Goal: Use online tool/utility: Utilize a website feature to perform a specific function

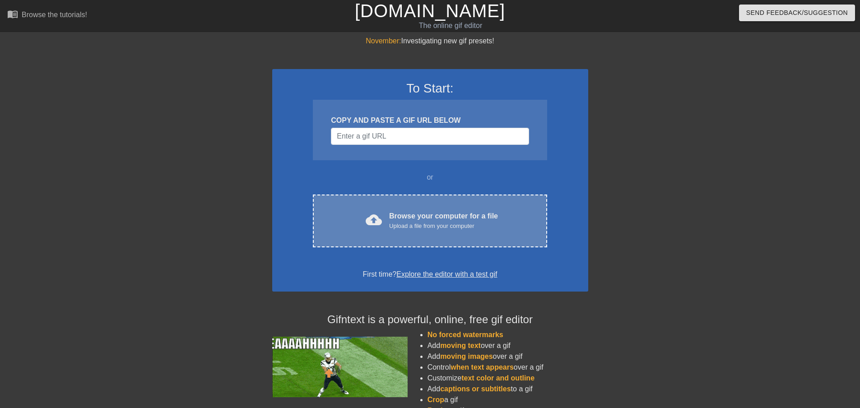
click at [437, 217] on div "Browse your computer for a file Upload a file from your computer" at bounding box center [443, 221] width 109 height 20
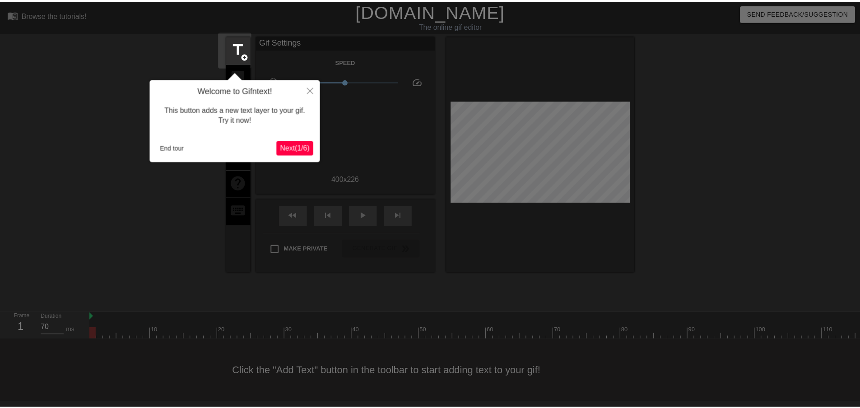
scroll to position [1, 0]
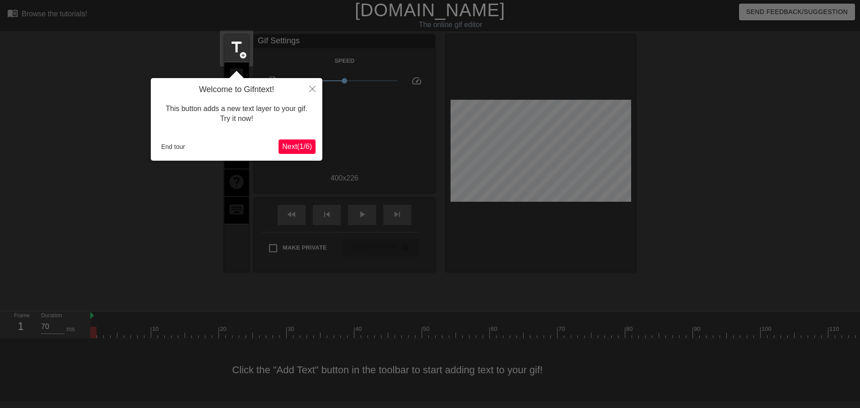
click at [304, 150] on span "Next ( 1 / 6 )" at bounding box center [297, 147] width 30 height 8
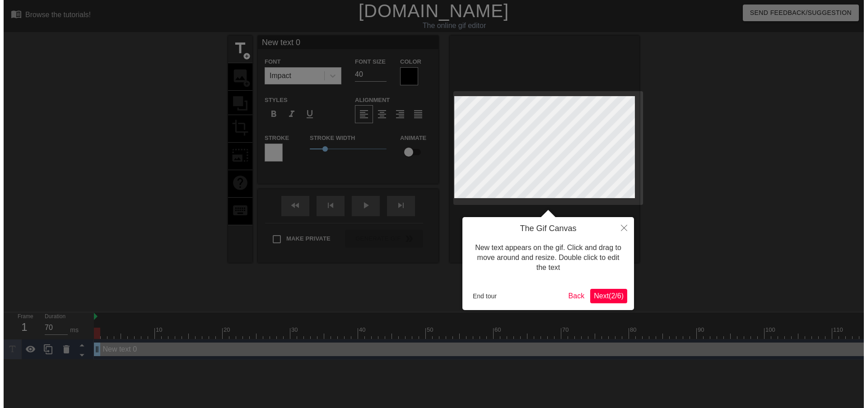
scroll to position [0, 0]
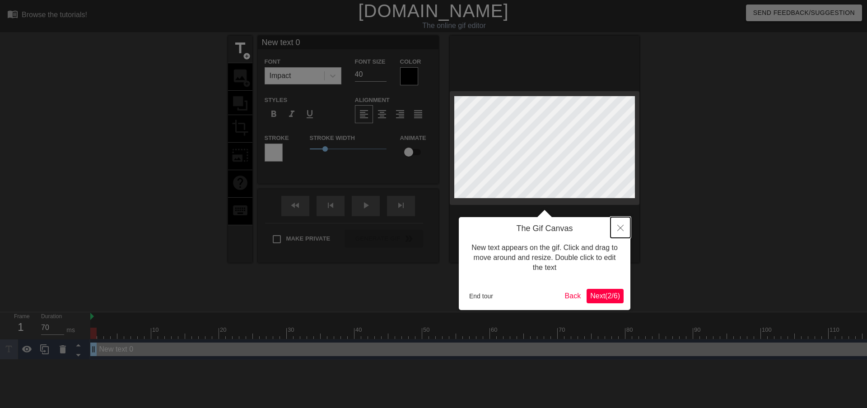
click at [619, 227] on icon "Close" at bounding box center [620, 228] width 6 height 6
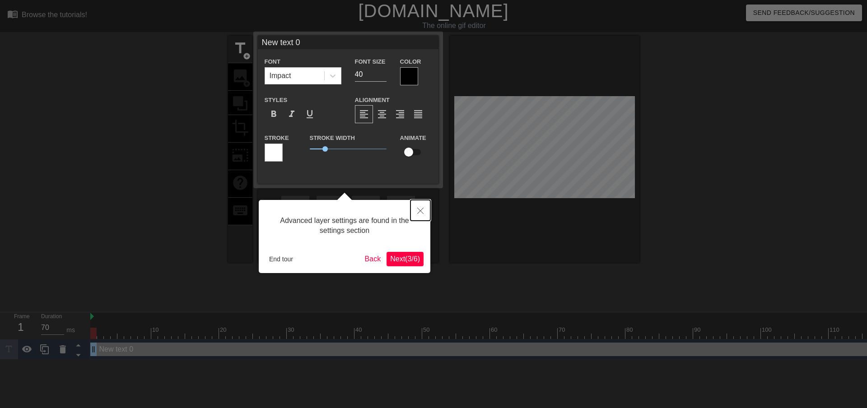
click at [421, 211] on icon "Close" at bounding box center [420, 211] width 6 height 6
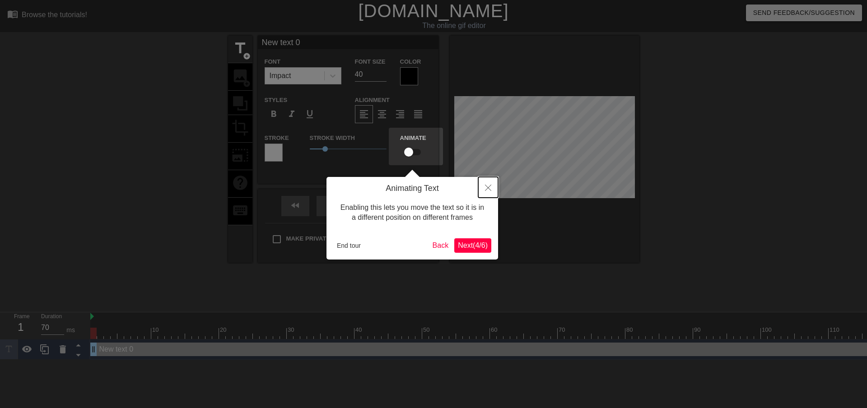
click at [488, 185] on icon "Close" at bounding box center [488, 188] width 6 height 6
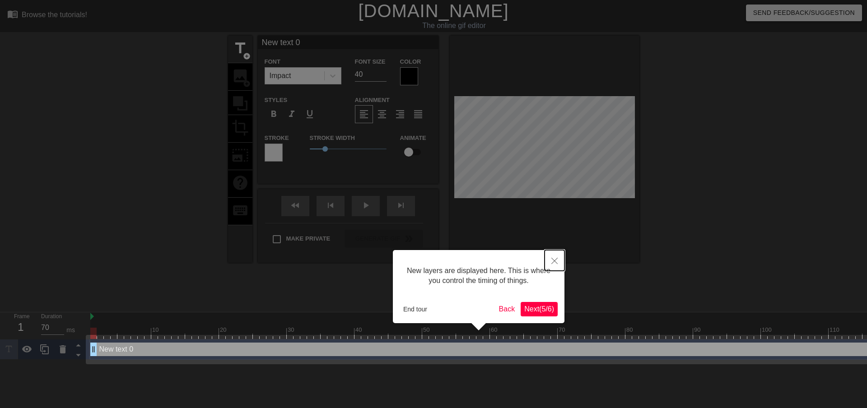
click at [550, 264] on button "Close" at bounding box center [555, 260] width 20 height 21
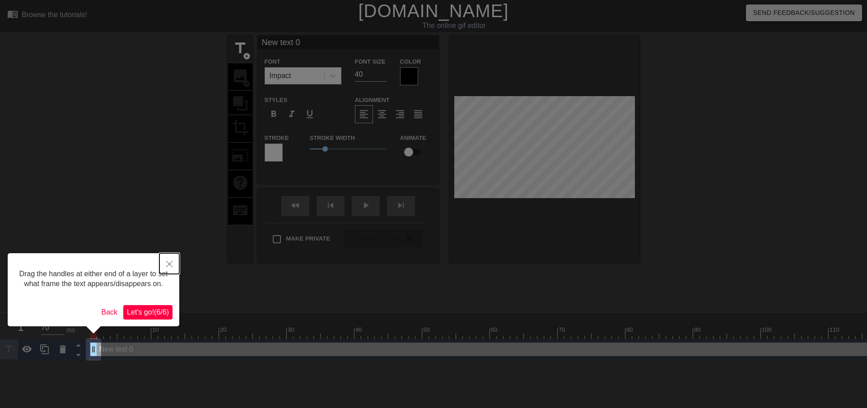
click at [169, 266] on icon "Close" at bounding box center [169, 264] width 6 height 6
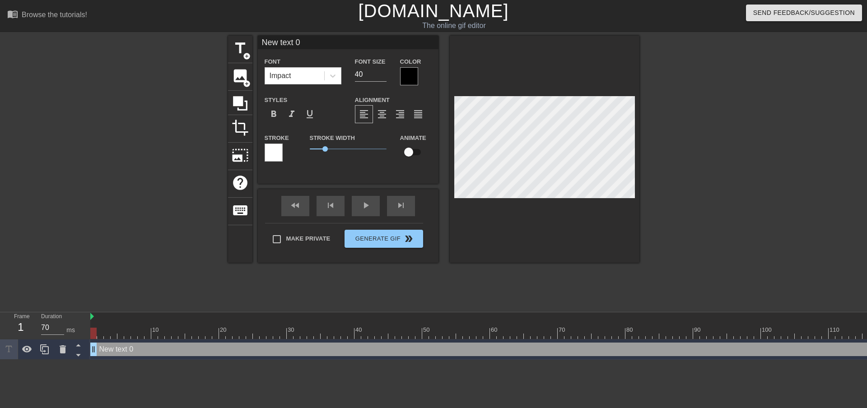
click at [412, 75] on div at bounding box center [409, 76] width 18 height 18
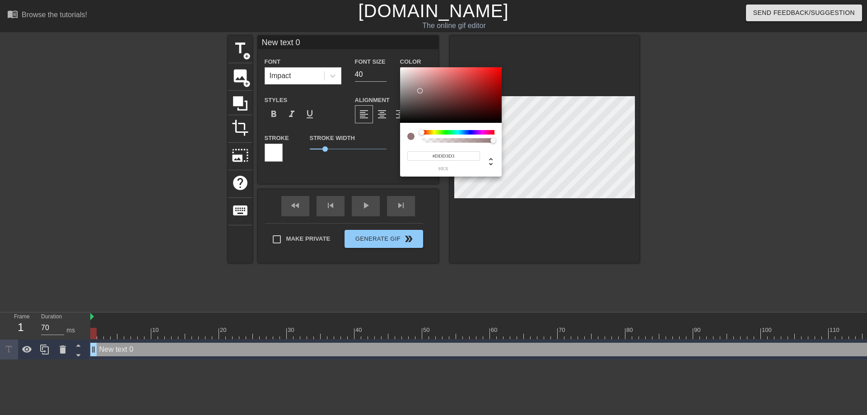
type input "#FFFFFF"
drag, startPoint x: 413, startPoint y: 82, endPoint x: 407, endPoint y: 55, distance: 27.7
click at [343, 35] on div "#FFFFFF hex" at bounding box center [433, 207] width 867 height 415
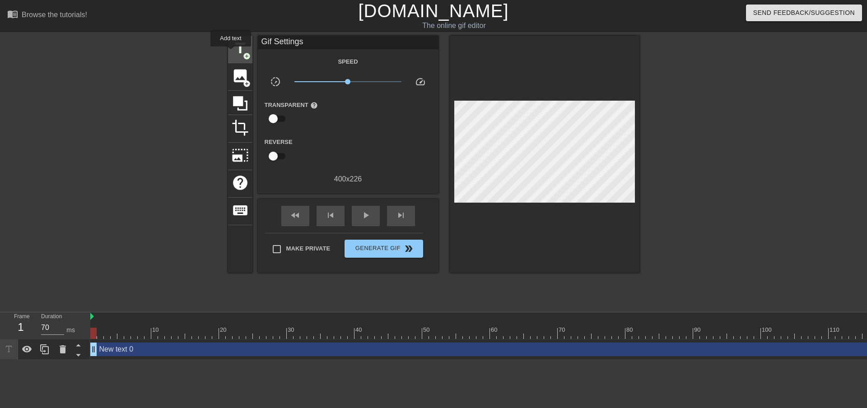
click at [232, 49] on span "title" at bounding box center [240, 48] width 17 height 17
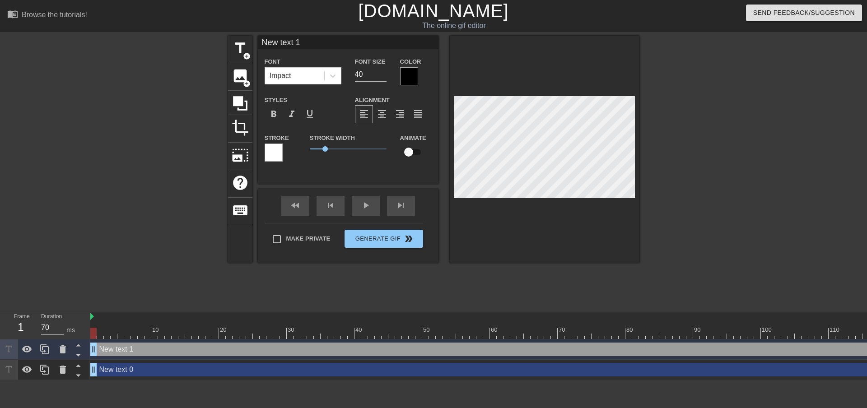
click at [406, 78] on div at bounding box center [409, 76] width 18 height 18
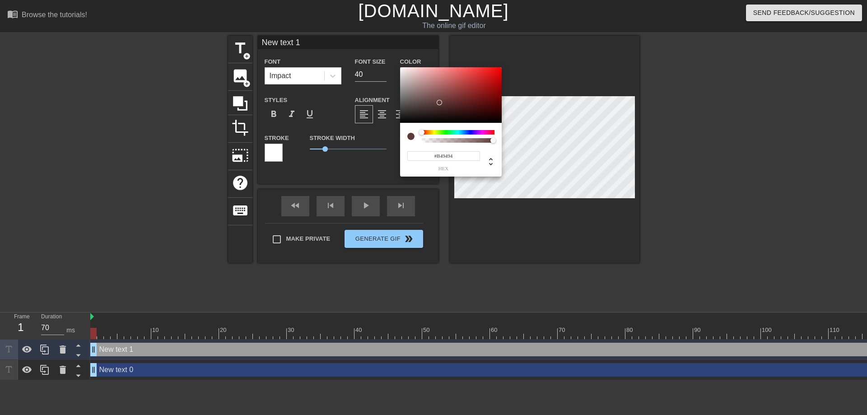
type input "#FFFFFF"
drag, startPoint x: 444, startPoint y: 105, endPoint x: 364, endPoint y: 38, distance: 104.5
click at [364, 38] on div "#FFFFFF hex" at bounding box center [433, 207] width 867 height 415
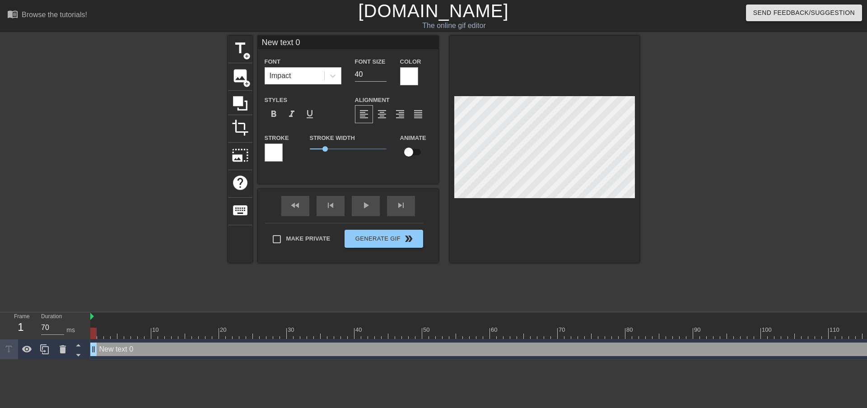
click at [272, 154] on div at bounding box center [274, 153] width 18 height 18
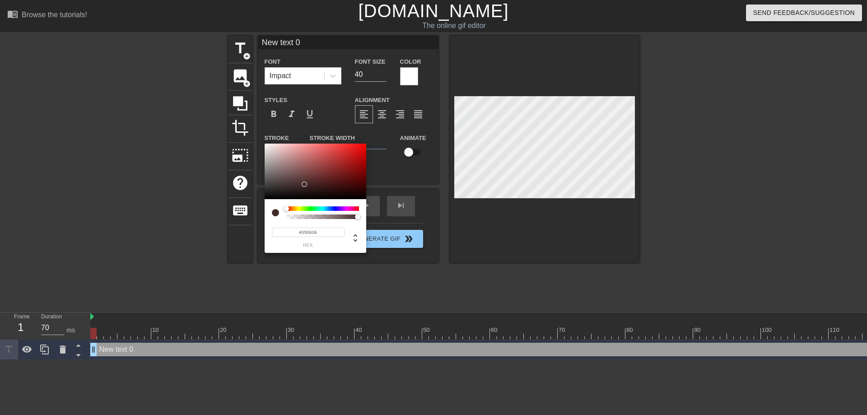
type input "#000000"
drag, startPoint x: 310, startPoint y: 179, endPoint x: 245, endPoint y: 213, distance: 73.3
click at [246, 213] on div "#000000 hex" at bounding box center [433, 207] width 867 height 415
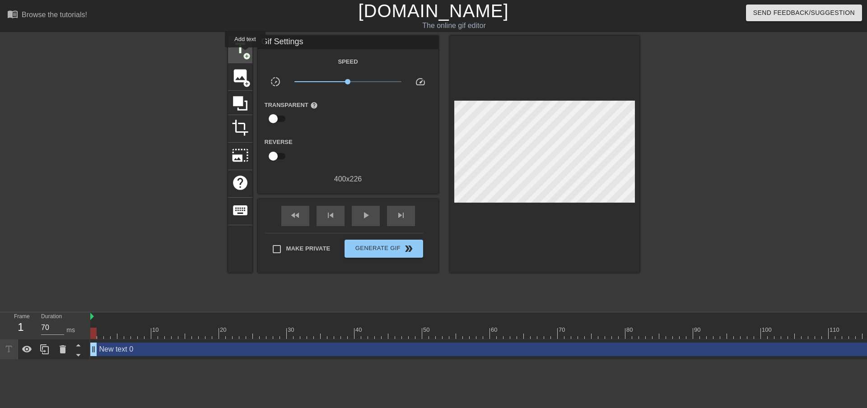
click at [245, 54] on span "add_circle" at bounding box center [247, 56] width 8 height 8
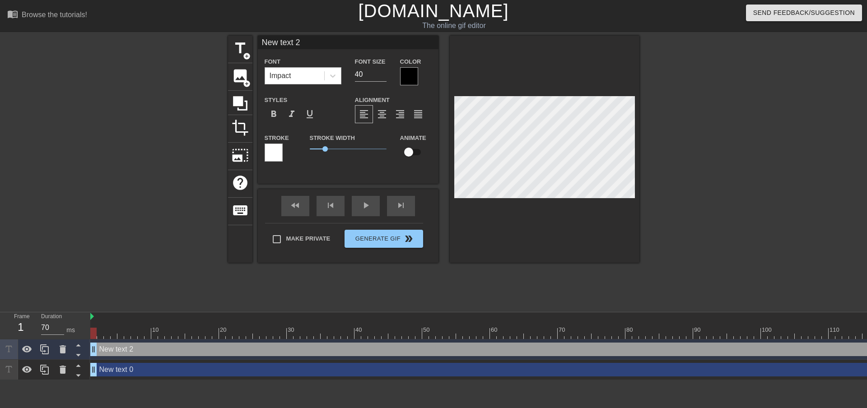
click at [291, 78] on div "Impact" at bounding box center [294, 76] width 59 height 16
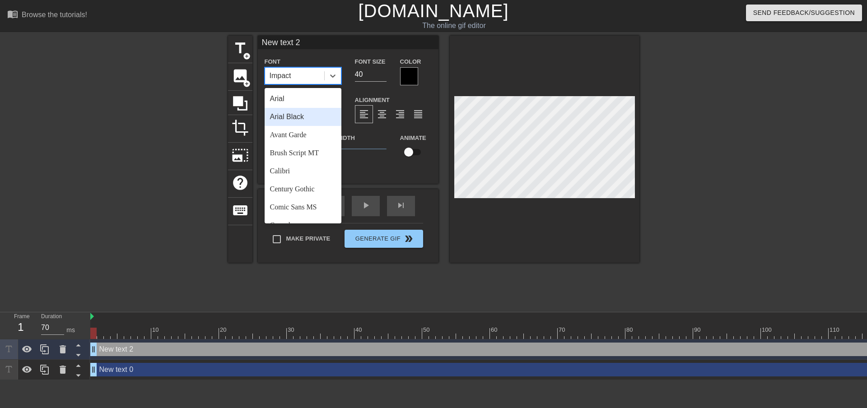
click at [296, 117] on div "Arial Black" at bounding box center [303, 117] width 77 height 18
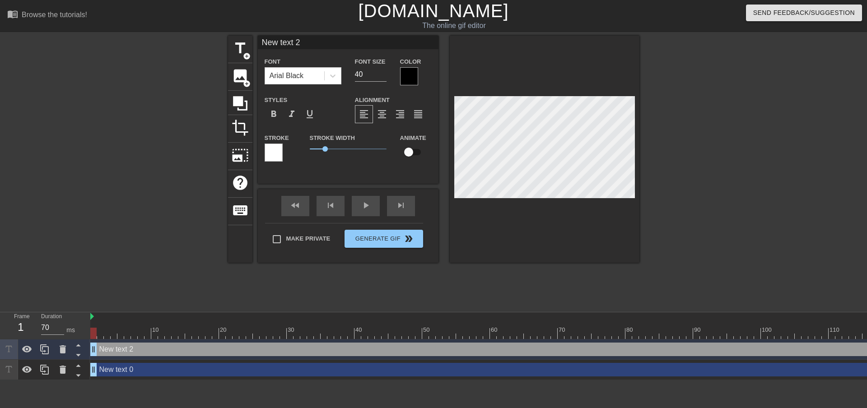
click at [570, 264] on div "title add_circle image add_circle crop photo_size_select_large help keyboard Ne…" at bounding box center [433, 171] width 411 height 271
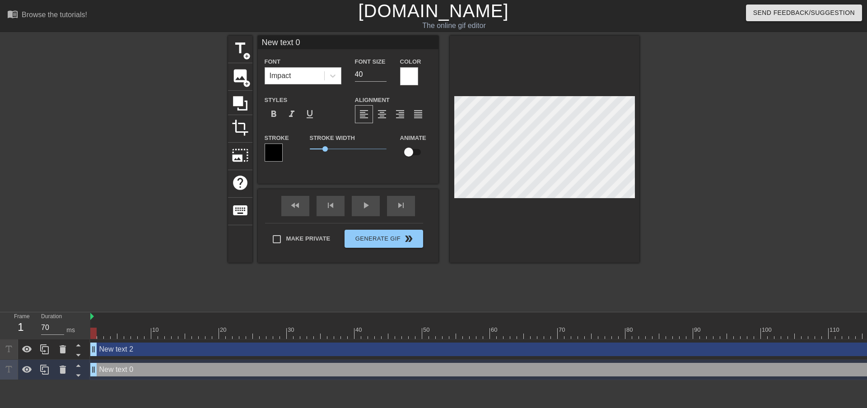
click at [281, 75] on div "Impact" at bounding box center [281, 75] width 22 height 11
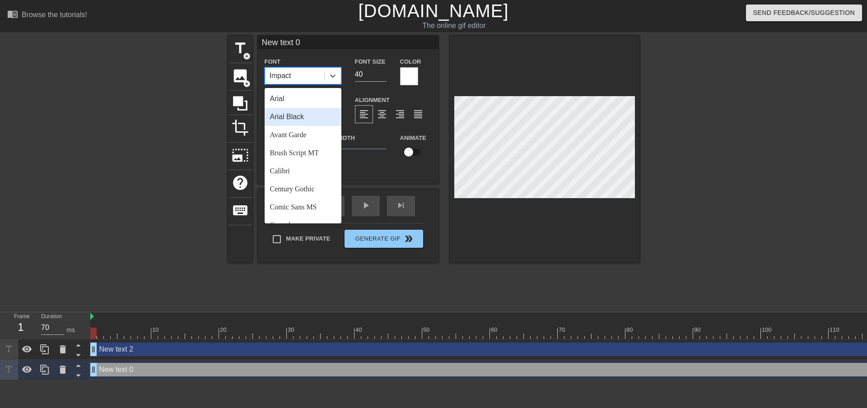
click at [309, 113] on div "Arial Black" at bounding box center [303, 117] width 77 height 18
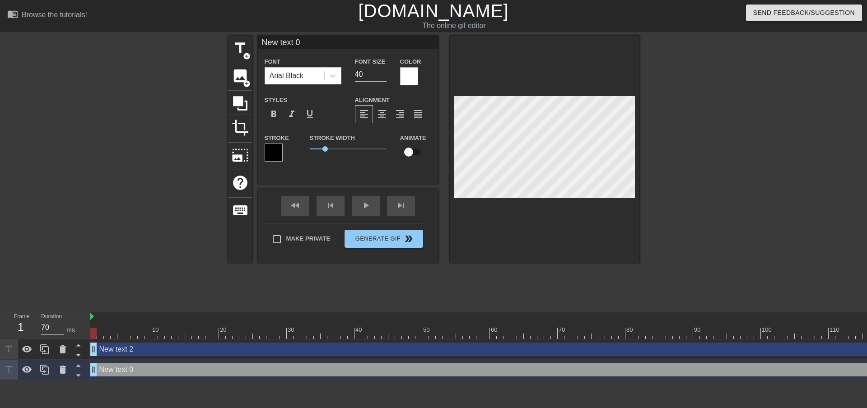
scroll to position [1, 1]
type input "New text"
type textarea "New text"
type input "New"
type textarea "New"
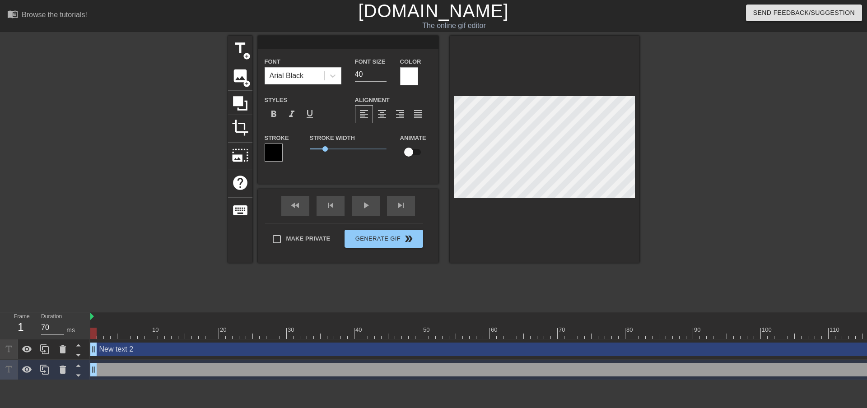
type input "G"
type textarea "G"
type input "Ge"
type textarea "Ge"
type input "Get"
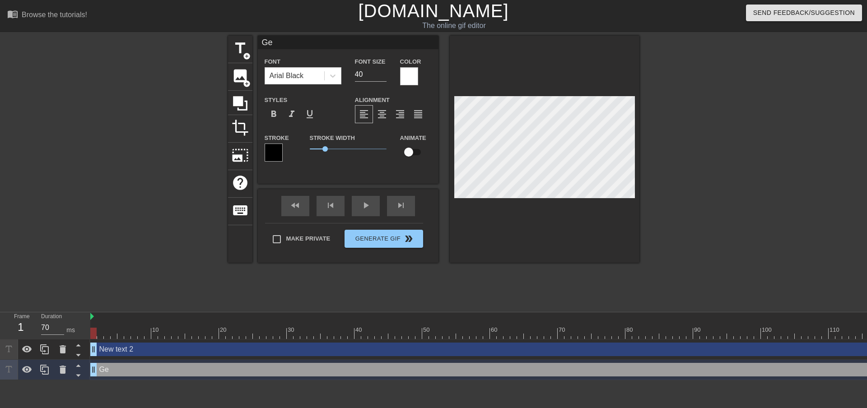
type textarea "Get"
type input "Get"
type textarea "Get"
type input "Get r"
type textarea "Get r"
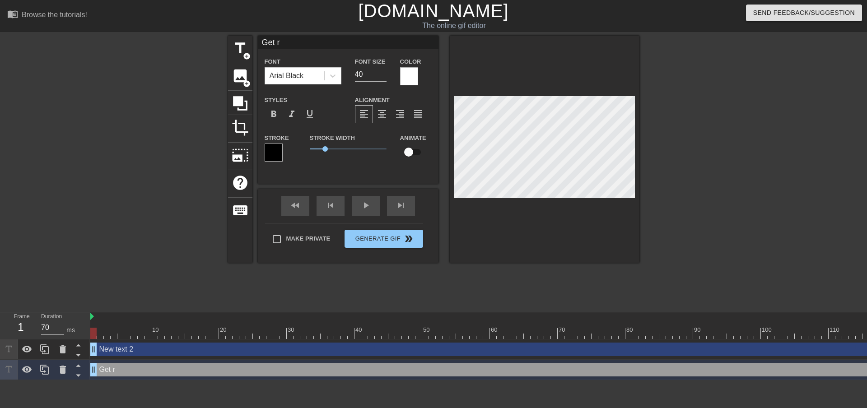
type input "Get re"
type textarea "Get re"
type input "Get rea"
type textarea "Get rea"
type input "Get real"
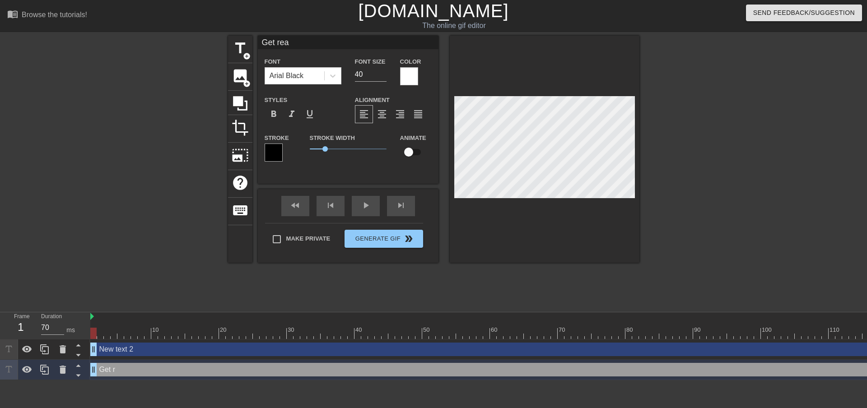
type textarea "Get real"
type input "et real"
type textarea "et real"
type input "get real"
type textarea "get real"
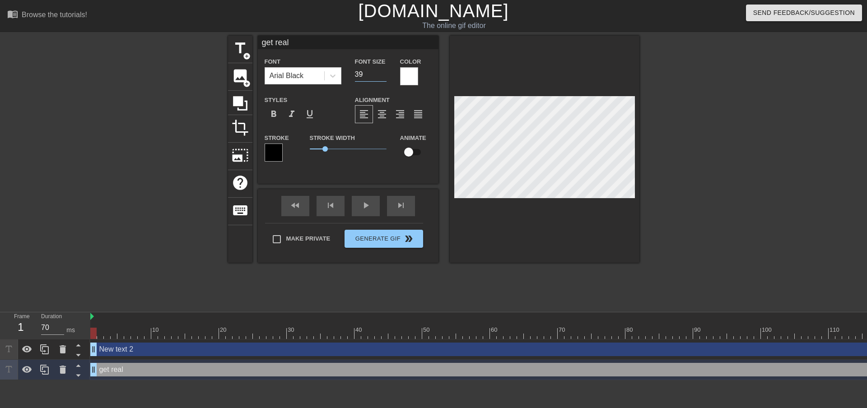
click at [384, 76] on input "39" at bounding box center [371, 74] width 32 height 14
click at [384, 76] on input "38" at bounding box center [371, 74] width 32 height 14
click at [384, 76] on input "37" at bounding box center [371, 74] width 32 height 14
click at [384, 76] on input "36" at bounding box center [371, 74] width 32 height 14
click at [384, 76] on input "35" at bounding box center [371, 74] width 32 height 14
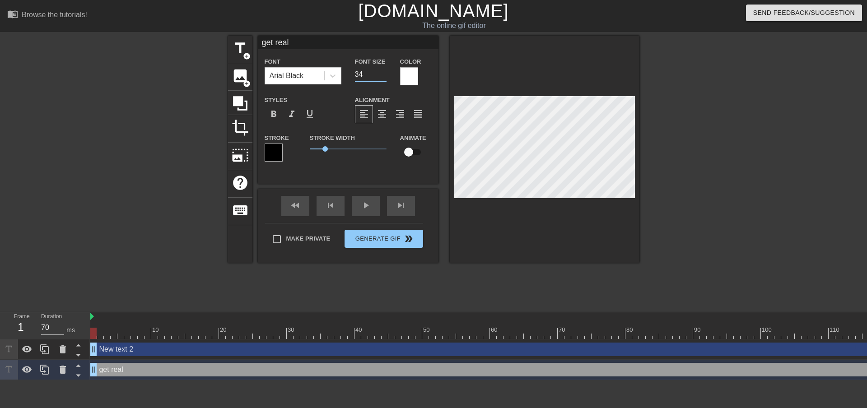
click at [384, 76] on input "34" at bounding box center [371, 74] width 32 height 14
click at [384, 76] on input "33" at bounding box center [371, 74] width 32 height 14
type input "32"
click at [384, 76] on input "32" at bounding box center [371, 74] width 32 height 14
drag, startPoint x: 322, startPoint y: 147, endPoint x: 322, endPoint y: 153, distance: 5.9
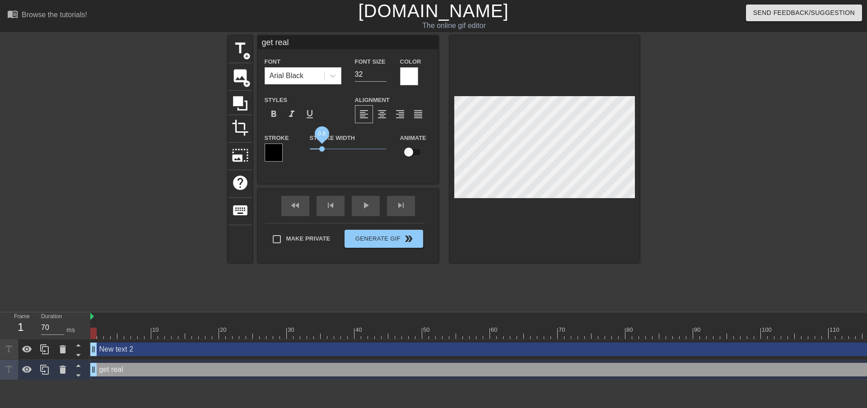
click at [322, 153] on span "0.8" at bounding box center [348, 149] width 77 height 11
click at [395, 235] on div "Make Private Generate Gif double_arrow" at bounding box center [344, 241] width 158 height 36
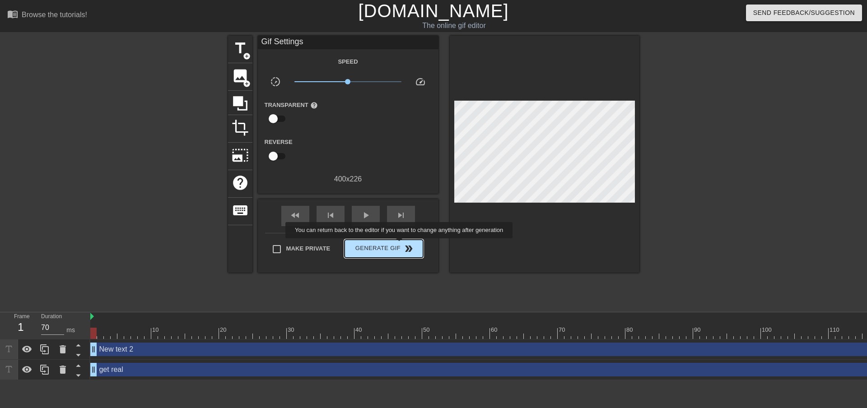
click at [400, 245] on span "Generate Gif double_arrow" at bounding box center [383, 248] width 71 height 11
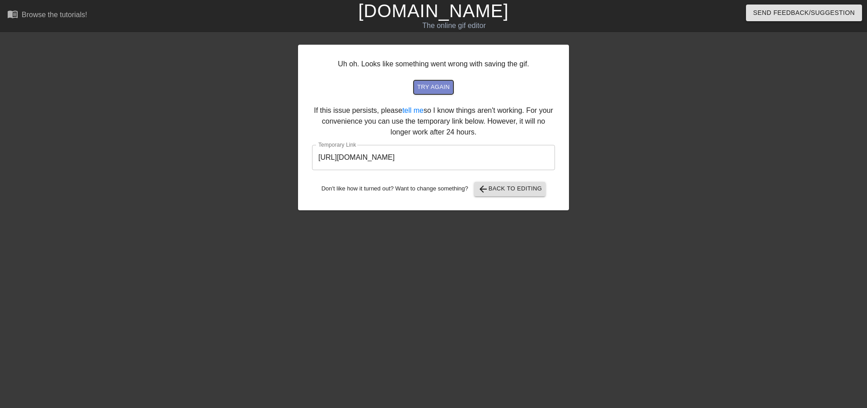
click at [439, 87] on span "try again" at bounding box center [433, 87] width 33 height 10
drag, startPoint x: 512, startPoint y: 151, endPoint x: 149, endPoint y: 187, distance: 364.9
click at [146, 203] on div "Uh oh. Looks like something went wrong with saving the gif. try again If this i…" at bounding box center [433, 171] width 867 height 271
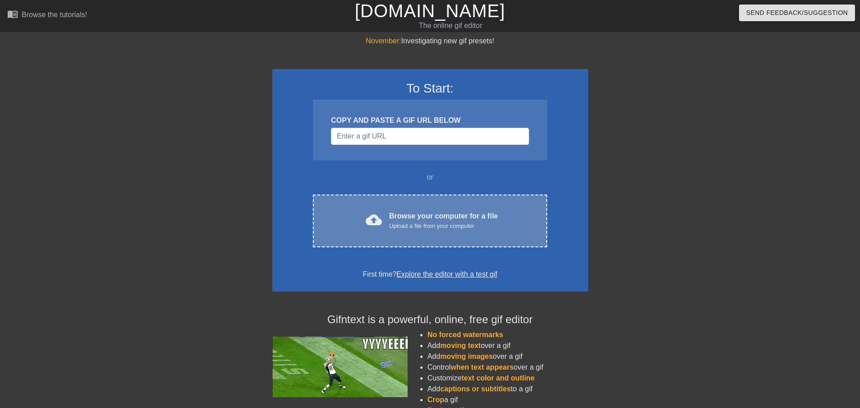
click at [412, 220] on div "Browse your computer for a file Upload a file from your computer" at bounding box center [443, 221] width 109 height 20
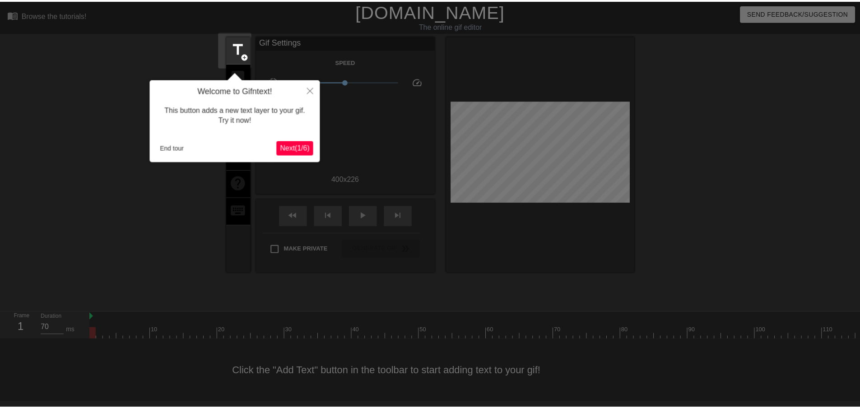
scroll to position [1, 0]
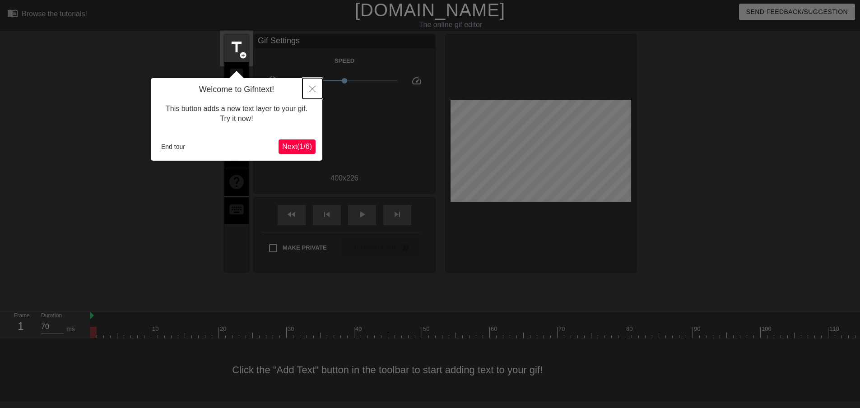
click at [317, 84] on button "Close" at bounding box center [313, 88] width 20 height 21
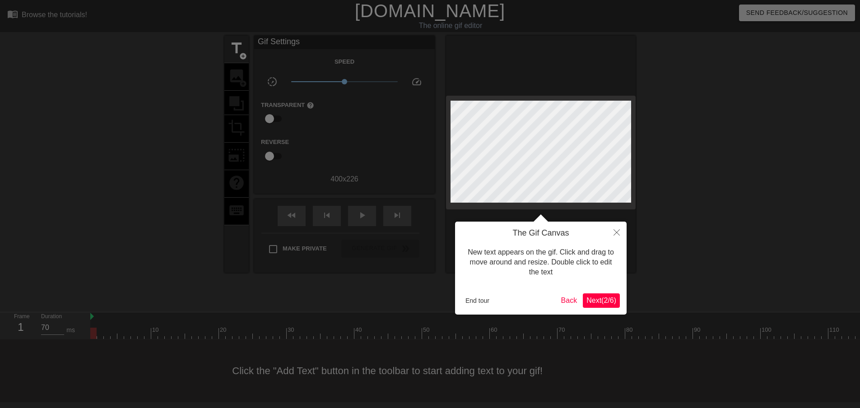
click at [606, 298] on span "Next ( 2 / 6 )" at bounding box center [602, 301] width 30 height 8
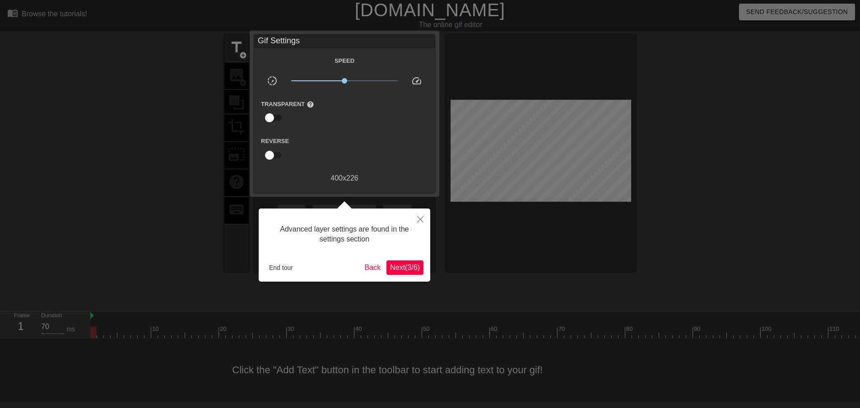
click at [397, 268] on span "Next ( 3 / 6 )" at bounding box center [405, 268] width 30 height 8
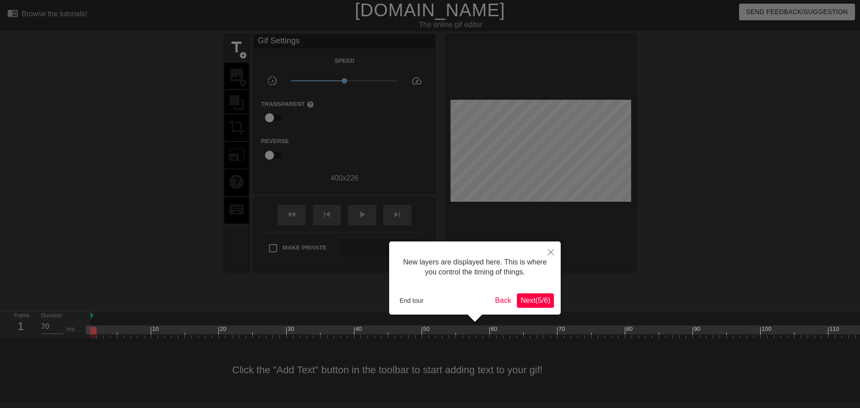
click at [549, 309] on div "New layers are displayed here. This is where you control the timing of things. …" at bounding box center [475, 278] width 172 height 73
click at [544, 304] on span "Next ( 5 / 6 )" at bounding box center [536, 301] width 30 height 8
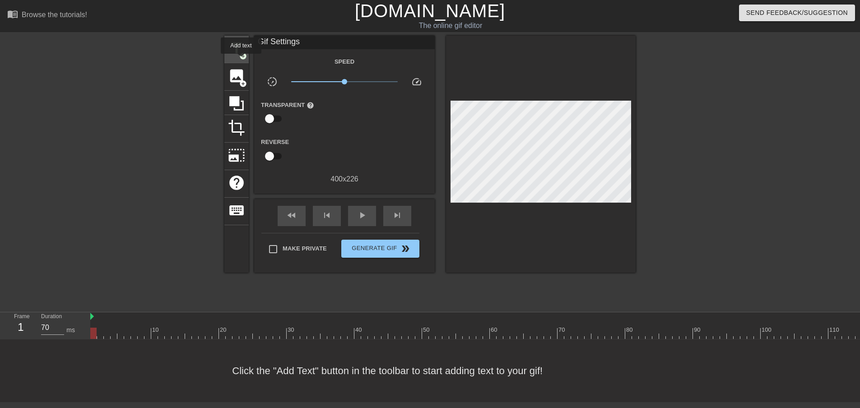
click at [238, 54] on span "title" at bounding box center [236, 48] width 17 height 17
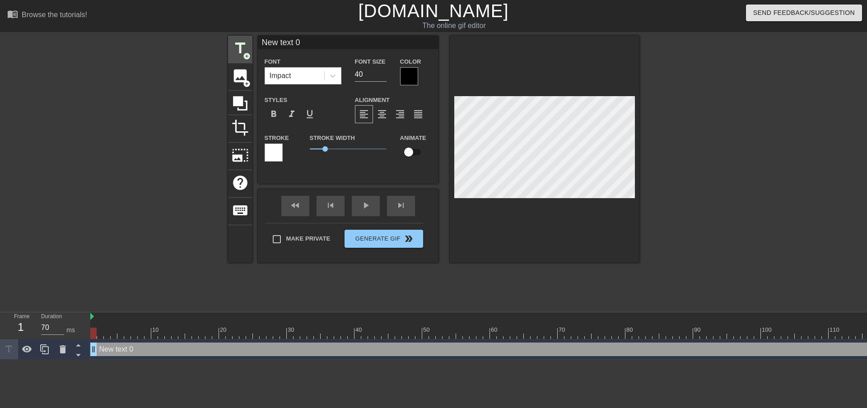
scroll to position [0, 0]
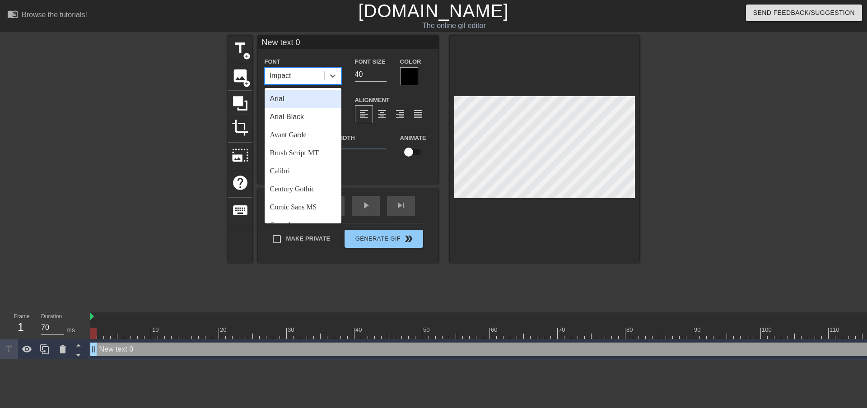
click at [308, 79] on div "Impact" at bounding box center [294, 76] width 59 height 16
click at [309, 118] on div "Arial Black" at bounding box center [303, 117] width 77 height 18
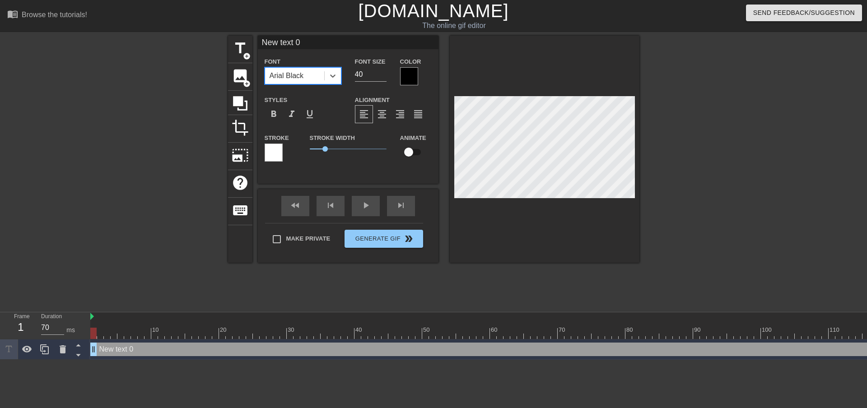
click at [408, 77] on div at bounding box center [409, 76] width 18 height 18
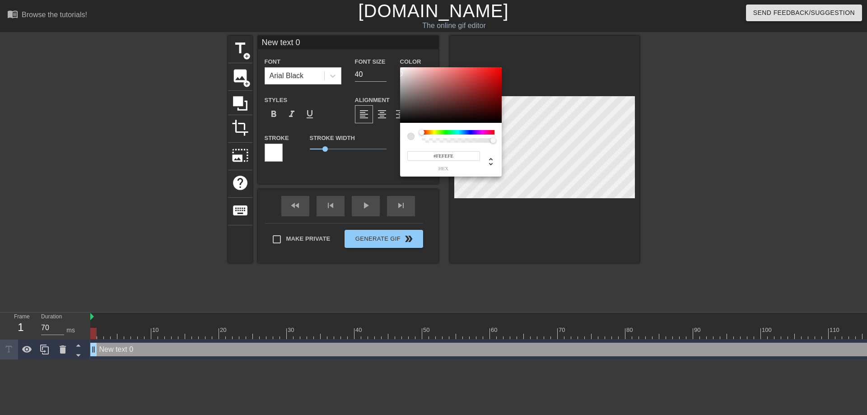
type input "#FFFFFF"
drag, startPoint x: 420, startPoint y: 100, endPoint x: 369, endPoint y: 46, distance: 73.5
click at [370, 46] on div "#FFFFFF hex" at bounding box center [433, 207] width 867 height 415
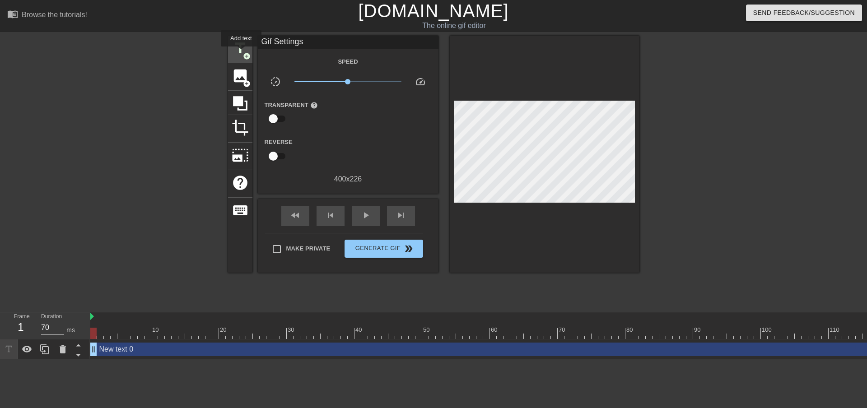
click at [241, 52] on span "title" at bounding box center [240, 48] width 17 height 17
click at [242, 42] on span "title" at bounding box center [240, 48] width 17 height 17
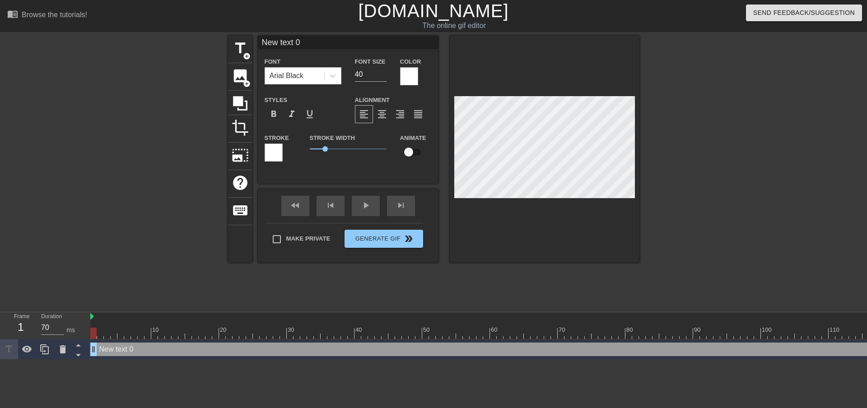
scroll to position [1, 1]
type input "New text"
type textarea "New text"
type input "New"
type textarea "New"
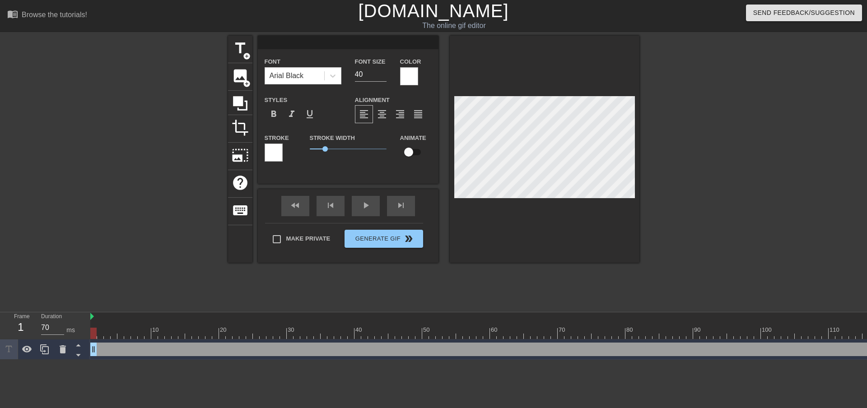
scroll to position [1, 1]
type input "G"
type textarea "G"
type input "g"
type textarea "g"
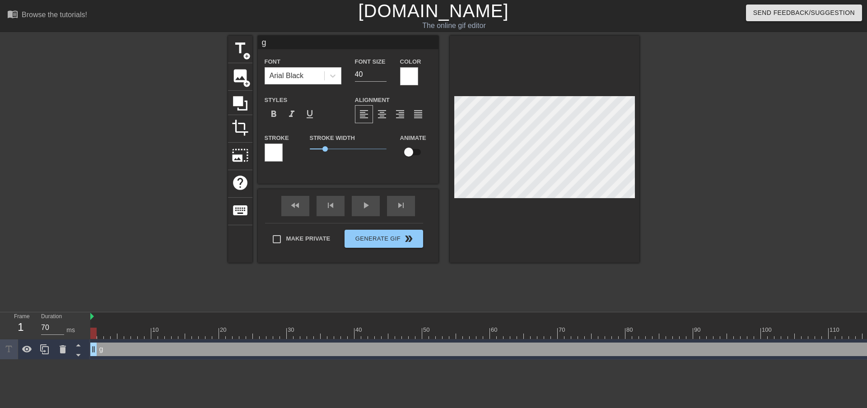
type input "ge"
type textarea "ge"
type input "get"
type textarea "get"
type input "get"
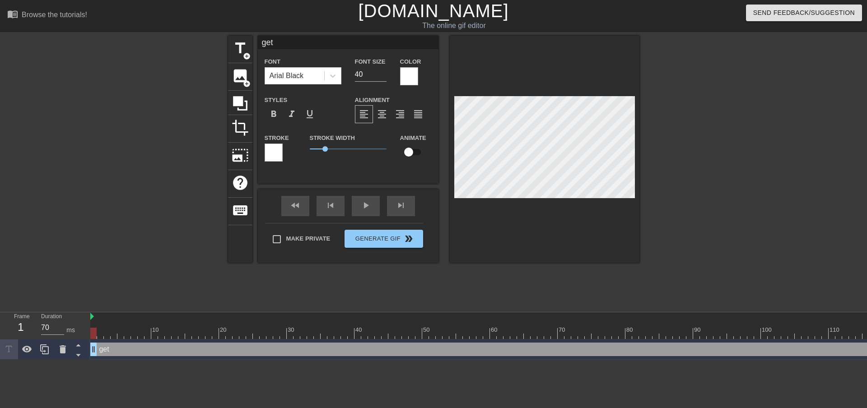
type textarea "get"
type input "get f"
type textarea "get f"
type input "get fa"
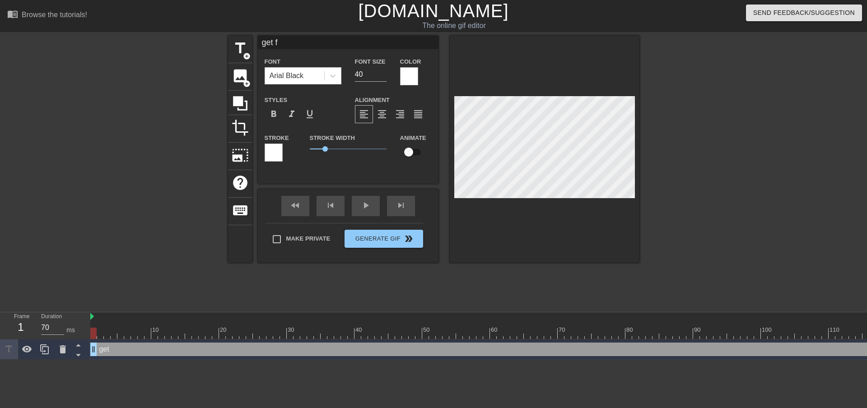
type textarea "get fa"
type input "get fak"
type textarea "get fak"
type input "get fake"
type textarea "get fake"
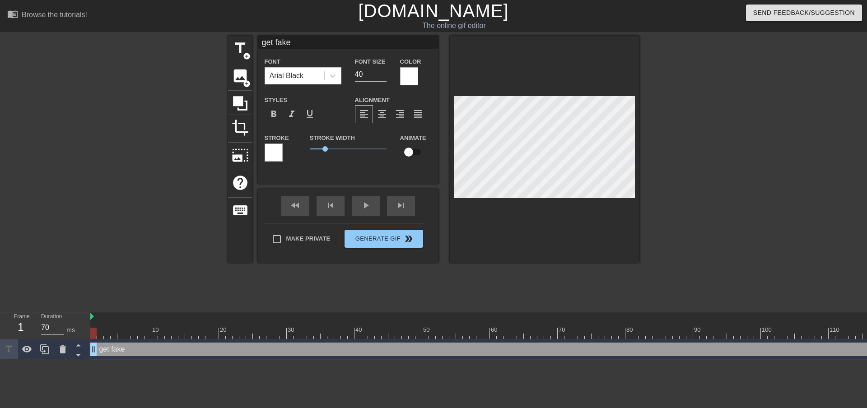
click at [275, 155] on div at bounding box center [274, 153] width 18 height 18
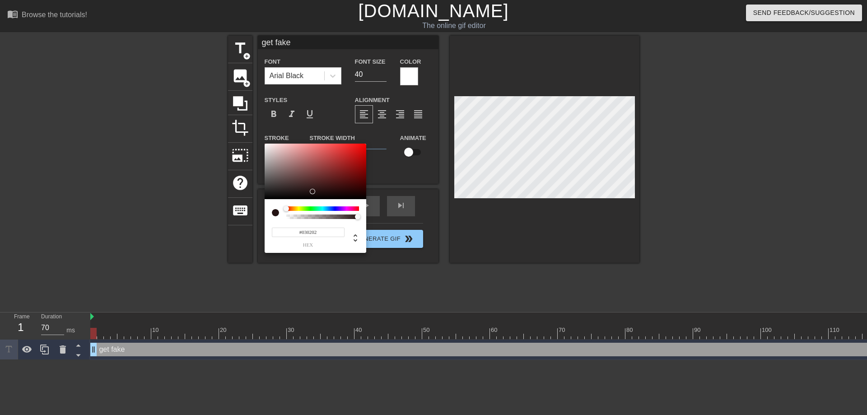
type input "#000000"
drag, startPoint x: 314, startPoint y: 184, endPoint x: 302, endPoint y: 219, distance: 36.6
click at [302, 219] on div "#000000 hex" at bounding box center [316, 199] width 102 height 110
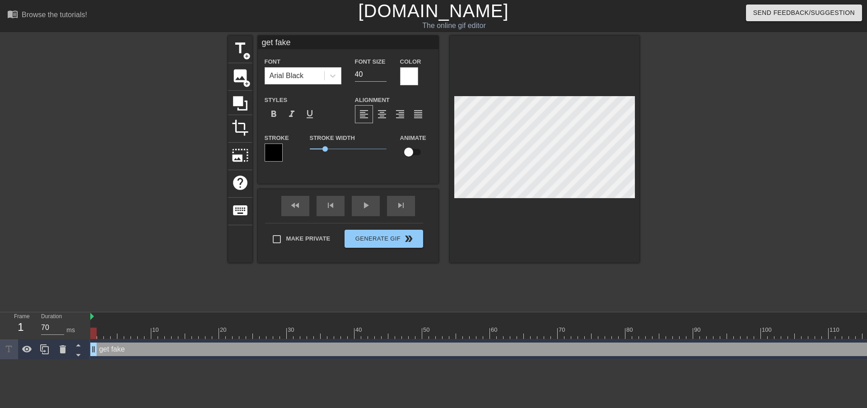
scroll to position [1, 1]
click at [746, 105] on div at bounding box center [717, 171] width 135 height 271
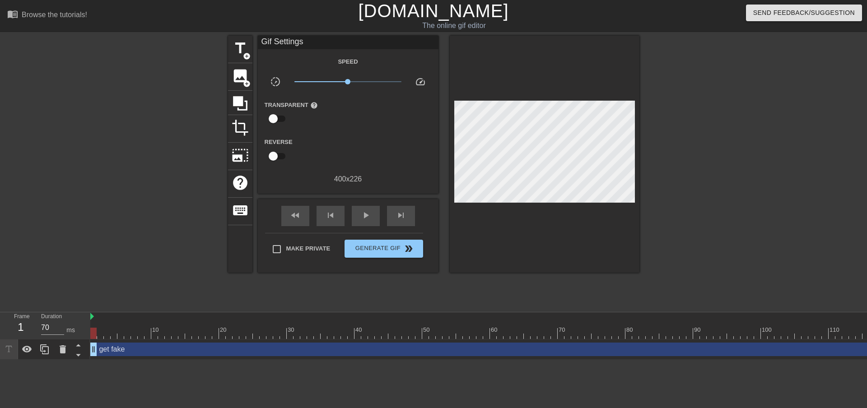
click at [798, 104] on div "title add_circle image add_circle crop photo_size_select_large help keyboard Gi…" at bounding box center [433, 171] width 867 height 271
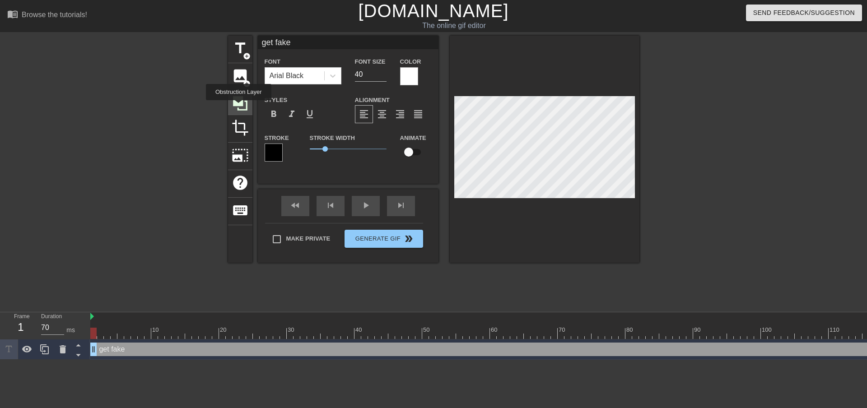
click at [238, 107] on icon at bounding box center [240, 103] width 17 height 17
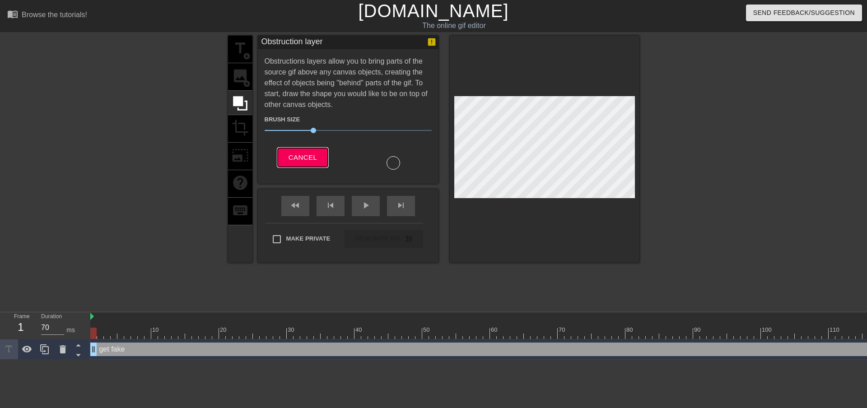
click at [306, 155] on span "Cancel" at bounding box center [303, 158] width 28 height 12
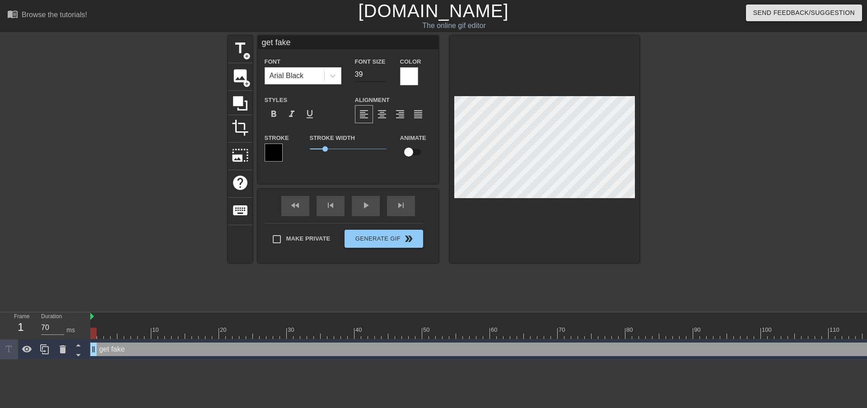
click at [381, 77] on input "39" at bounding box center [371, 74] width 32 height 14
click at [383, 77] on input "38" at bounding box center [371, 74] width 32 height 14
type input "36"
click at [383, 77] on input "36" at bounding box center [371, 74] width 32 height 14
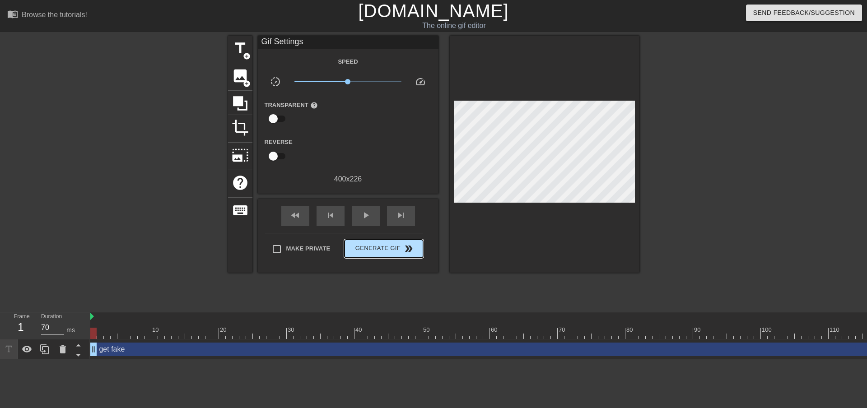
click at [386, 233] on div "Make Private Generate Gif double_arrow" at bounding box center [344, 251] width 158 height 36
drag, startPoint x: 348, startPoint y: 82, endPoint x: 291, endPoint y: 85, distance: 57.0
click at [291, 85] on div "x0.100" at bounding box center [348, 83] width 121 height 14
click at [363, 218] on span "play_arrow" at bounding box center [365, 215] width 11 height 11
drag, startPoint x: 297, startPoint y: 80, endPoint x: 327, endPoint y: 80, distance: 29.8
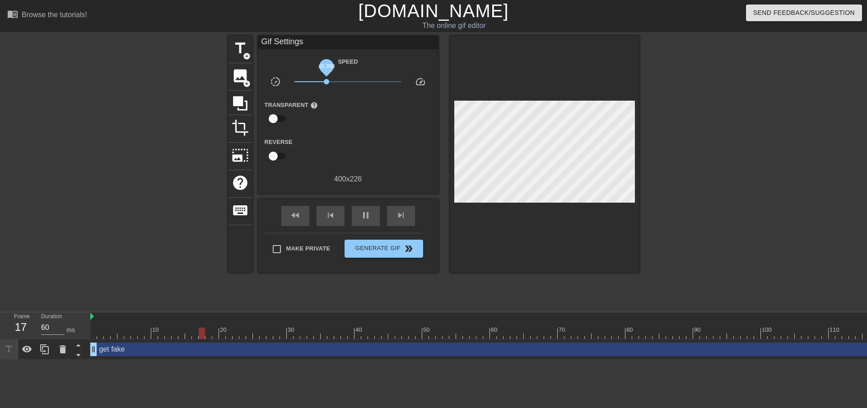
click at [327, 80] on span "x0.398" at bounding box center [326, 81] width 5 height 5
drag, startPoint x: 327, startPoint y: 80, endPoint x: 348, endPoint y: 92, distance: 24.7
click at [348, 92] on div "Speed slow_motion_video x1.01 speed Transparent help Reverse 400 x 226" at bounding box center [348, 120] width 167 height 129
click at [349, 78] on span "x1.01" at bounding box center [347, 81] width 107 height 11
click at [346, 181] on div "400 x 226" at bounding box center [348, 179] width 181 height 11
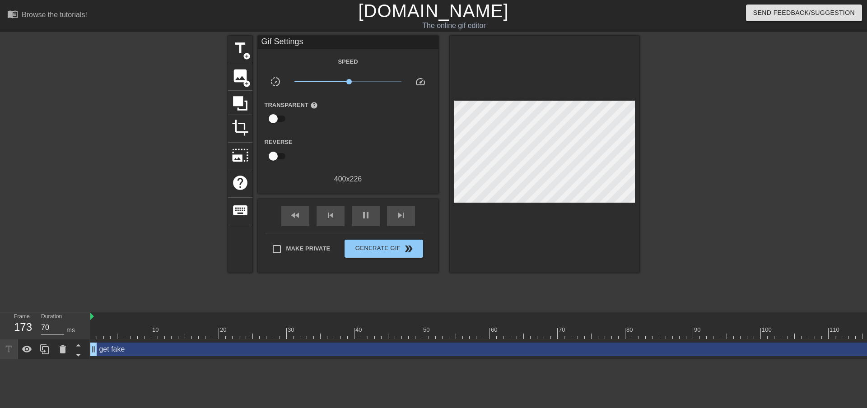
type input "60"
click at [278, 153] on input "checkbox" at bounding box center [273, 156] width 51 height 17
checkbox input "true"
click at [346, 81] on span "x0.912" at bounding box center [347, 81] width 107 height 11
drag, startPoint x: 347, startPoint y: 81, endPoint x: 348, endPoint y: 85, distance: 4.7
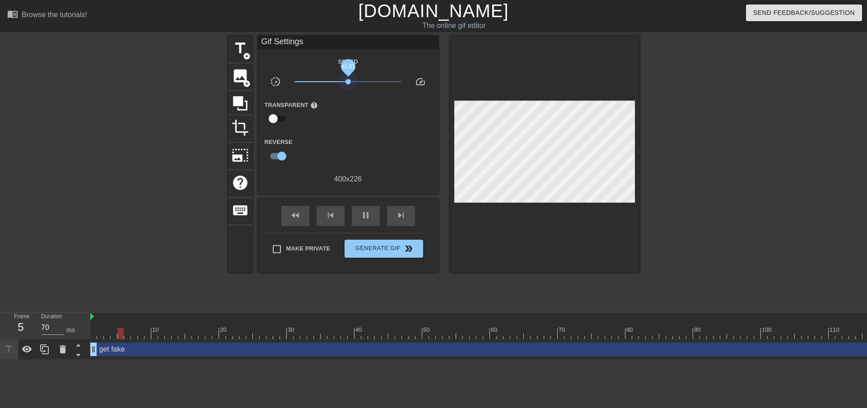
click at [348, 85] on span "x1.01" at bounding box center [347, 81] width 107 height 11
click at [348, 86] on span "x1.01" at bounding box center [347, 81] width 107 height 11
type input "70"
click at [400, 249] on span "Generate Gif double_arrow" at bounding box center [383, 248] width 71 height 11
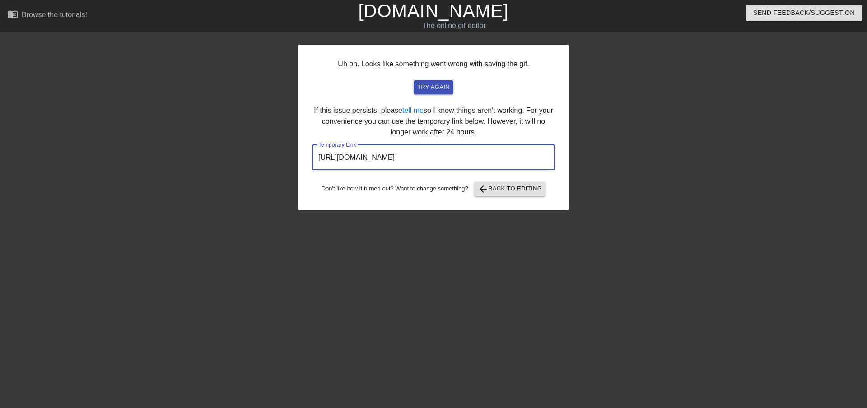
drag, startPoint x: 510, startPoint y: 157, endPoint x: 20, endPoint y: 131, distance: 490.7
click at [20, 142] on div "Uh oh. Looks like something went wrong with saving the gif. try again If this i…" at bounding box center [433, 171] width 867 height 271
